Goal: Transaction & Acquisition: Purchase product/service

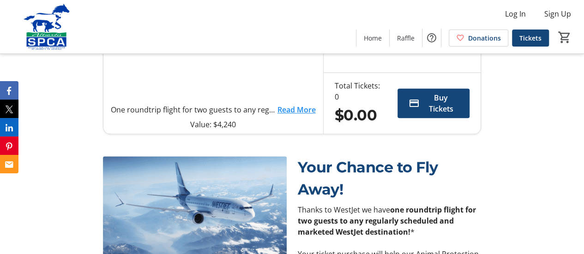
scroll to position [368, 0]
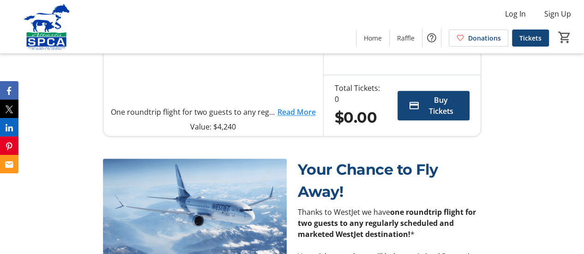
click at [293, 118] on link "Read More" at bounding box center [296, 112] width 38 height 11
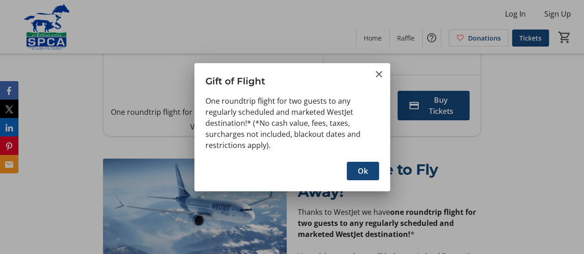
scroll to position [0, 0]
click at [378, 73] on mat-icon "Close" at bounding box center [379, 74] width 11 height 11
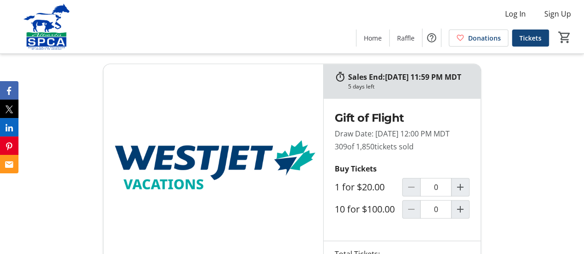
scroll to position [233, 0]
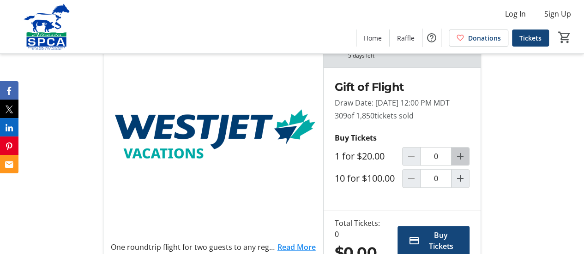
click at [463, 162] on mat-icon "Increment by one" at bounding box center [460, 156] width 11 height 11
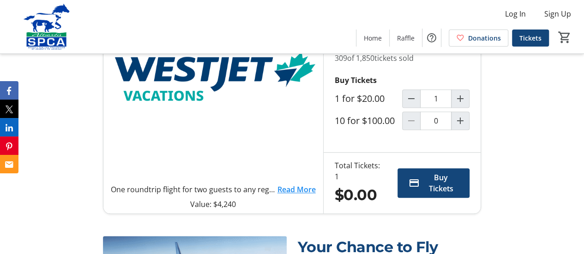
type input "1"
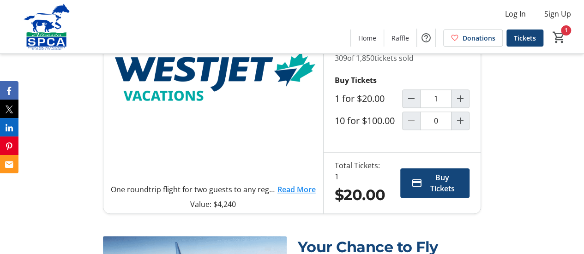
scroll to position [307, 0]
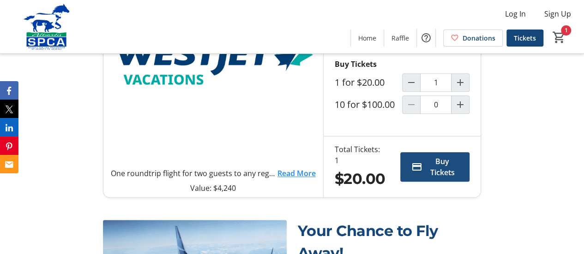
click at [437, 178] on span "Buy Tickets" at bounding box center [442, 167] width 33 height 22
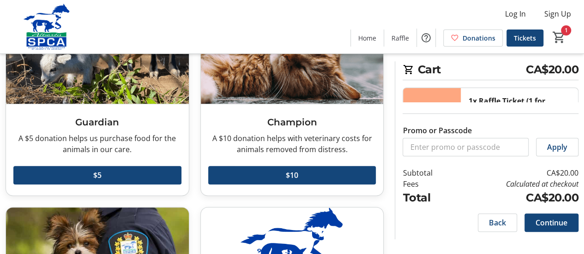
scroll to position [103, 0]
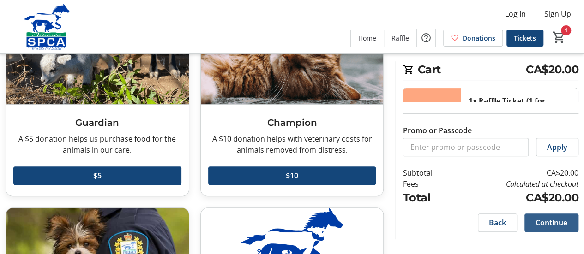
click at [542, 223] on span "Continue" at bounding box center [552, 222] width 32 height 11
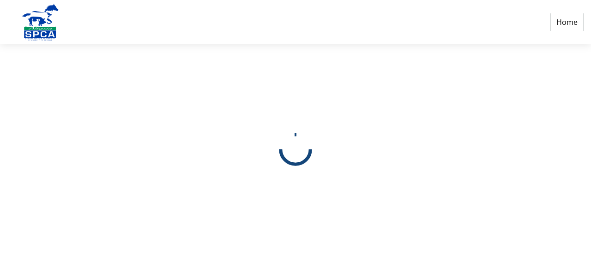
select select "CA"
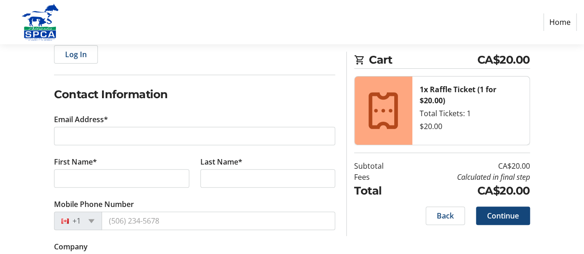
scroll to position [116, 0]
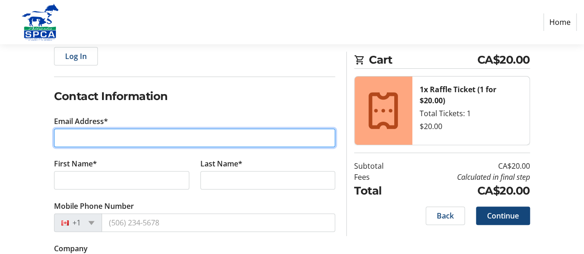
click at [95, 139] on input "Email Address*" at bounding box center [194, 138] width 281 height 18
type input "[PERSON_NAME][EMAIL_ADDRESS][DOMAIN_NAME]"
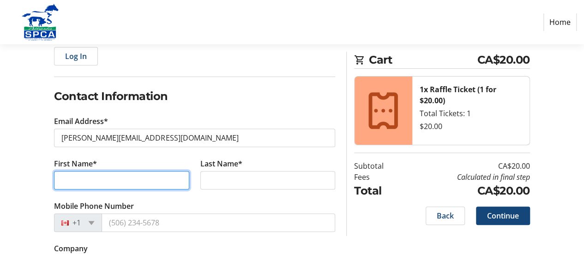
type input "[PERSON_NAME]"
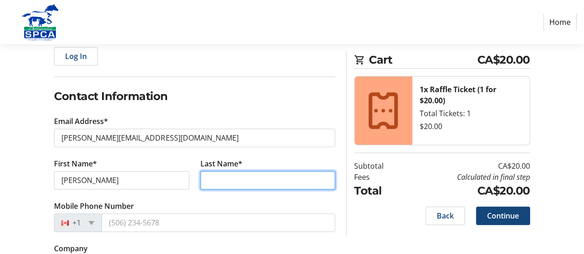
type input "[PERSON_NAME]"
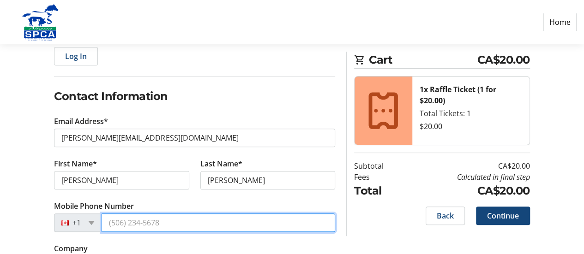
type input "[PHONE_NUMBER]"
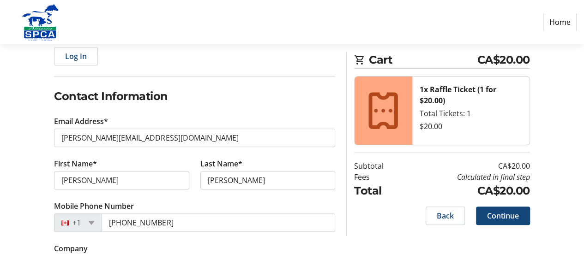
type input "[STREET_ADDRESS]"
type input "[GEOGRAPHIC_DATA], [GEOGRAPHIC_DATA]"
select select "AB"
type input "T1K 7K5"
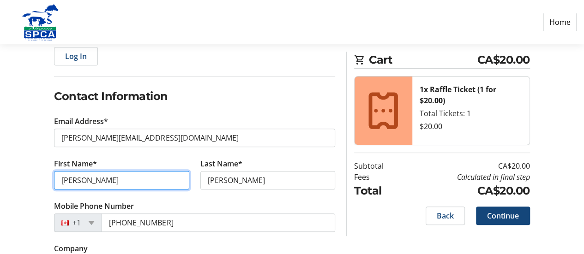
click at [96, 181] on input "[PERSON_NAME]" at bounding box center [121, 180] width 135 height 18
type input "T"
type input "[PERSON_NAME]"
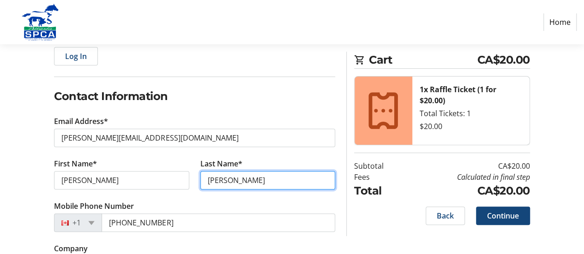
click at [266, 180] on input "[PERSON_NAME]" at bounding box center [267, 180] width 135 height 18
type input "E"
type input "Makin"
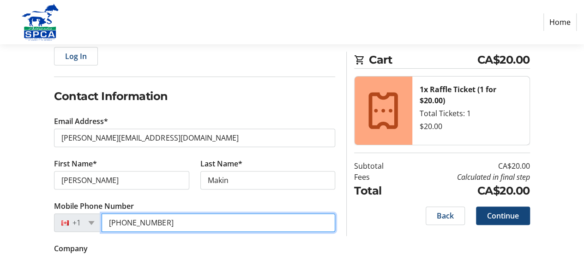
click at [165, 224] on input "[PHONE_NUMBER]" at bounding box center [219, 223] width 234 height 18
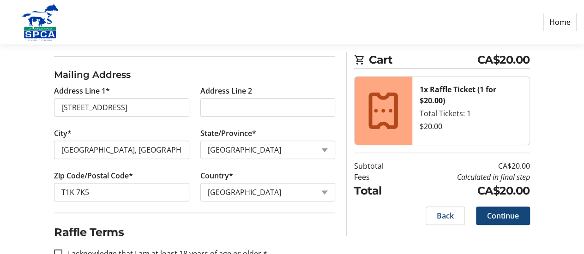
scroll to position [381, 0]
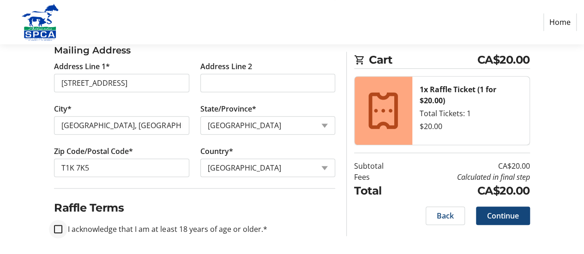
type input "[PHONE_NUMBER]"
click at [57, 227] on input "I acknowledge that I am at least 18 years of age or older.*" at bounding box center [58, 229] width 8 height 8
checkbox input "true"
click at [495, 217] on span "Continue" at bounding box center [503, 216] width 32 height 11
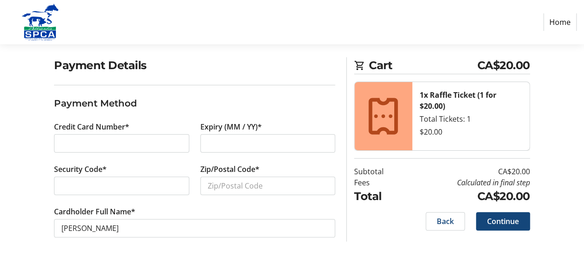
scroll to position [68, 0]
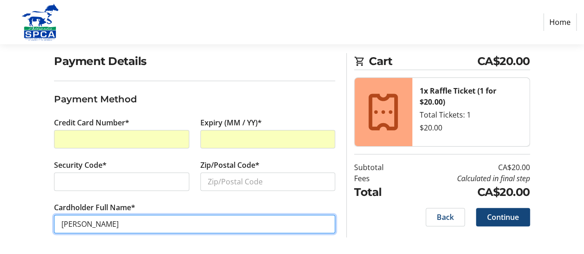
click at [124, 220] on input "[PERSON_NAME]" at bounding box center [194, 224] width 281 height 18
type input "D"
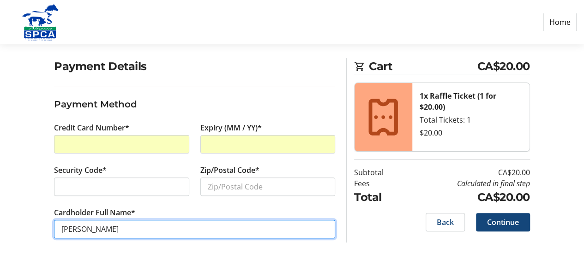
scroll to position [62, 0]
type input "[PERSON_NAME]"
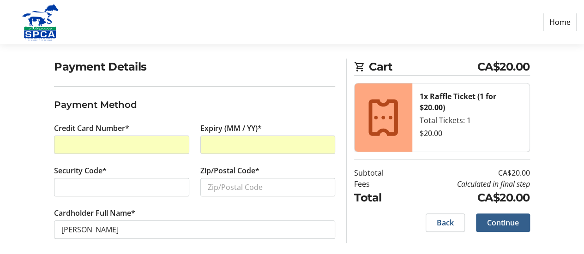
click at [498, 224] on span "Continue" at bounding box center [503, 222] width 32 height 11
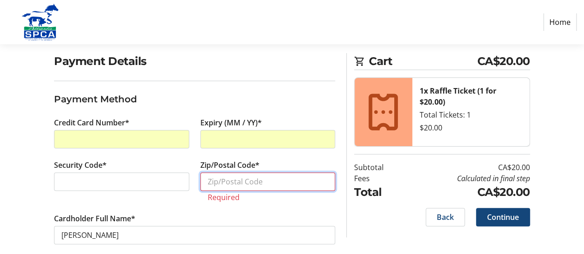
click at [217, 180] on input "Zip/Postal Code*" at bounding box center [267, 182] width 135 height 18
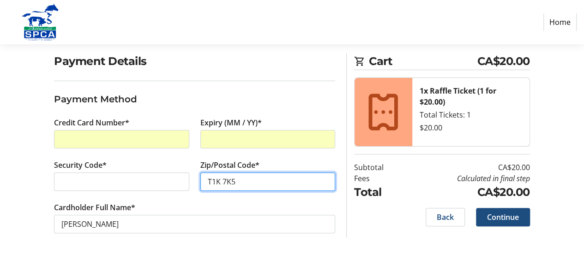
type input "T1K 7K5"
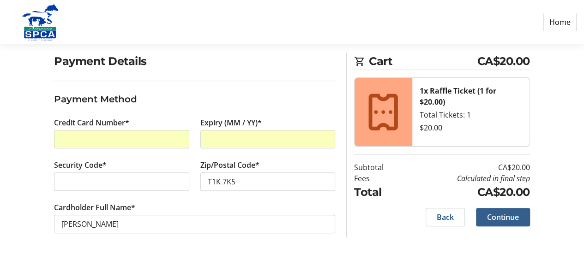
click at [498, 213] on span "Continue" at bounding box center [503, 217] width 32 height 11
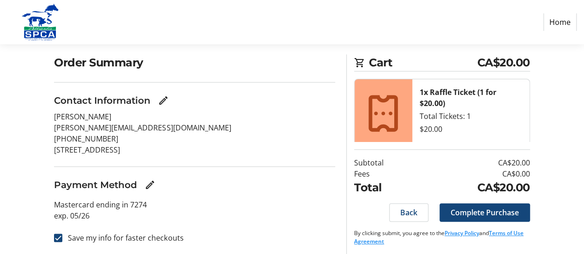
scroll to position [69, 0]
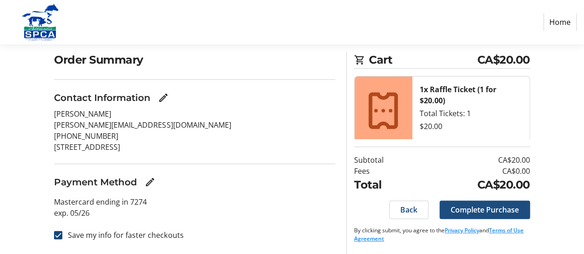
click at [471, 213] on span "Complete Purchase" at bounding box center [485, 210] width 68 height 11
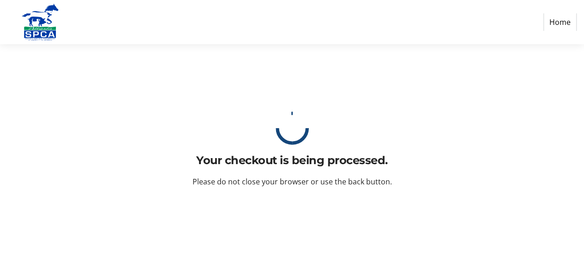
scroll to position [0, 0]
